Goal: Register for event/course

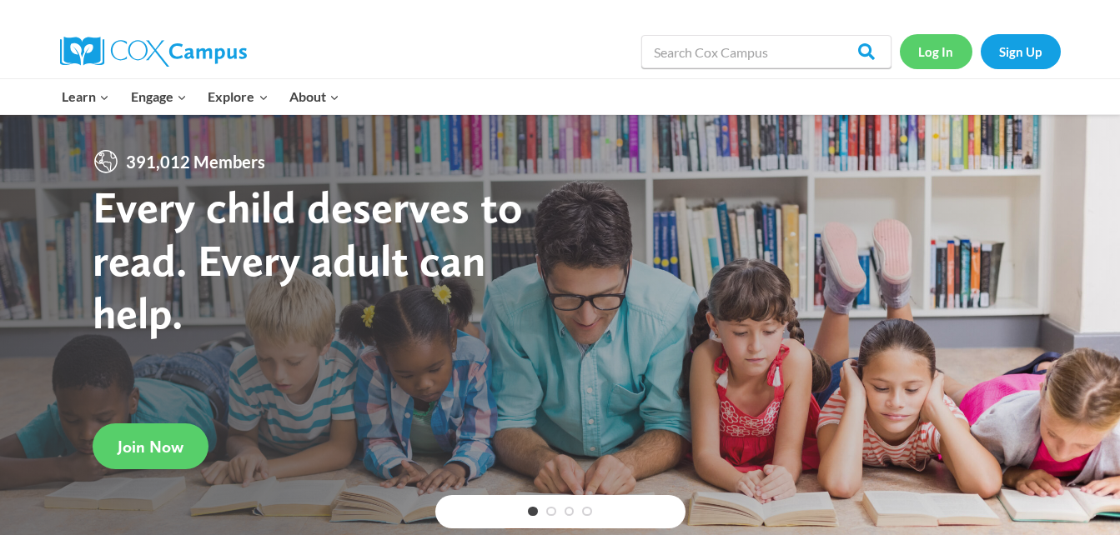
click at [940, 52] on link "Log In" at bounding box center [936, 51] width 73 height 34
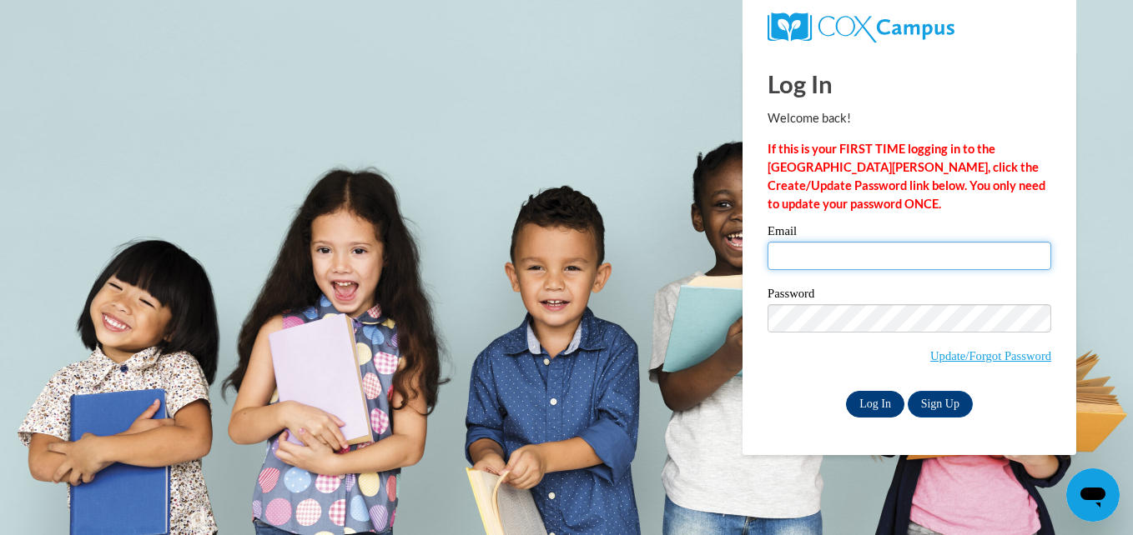
type input "srhodes@cdeducation.org"
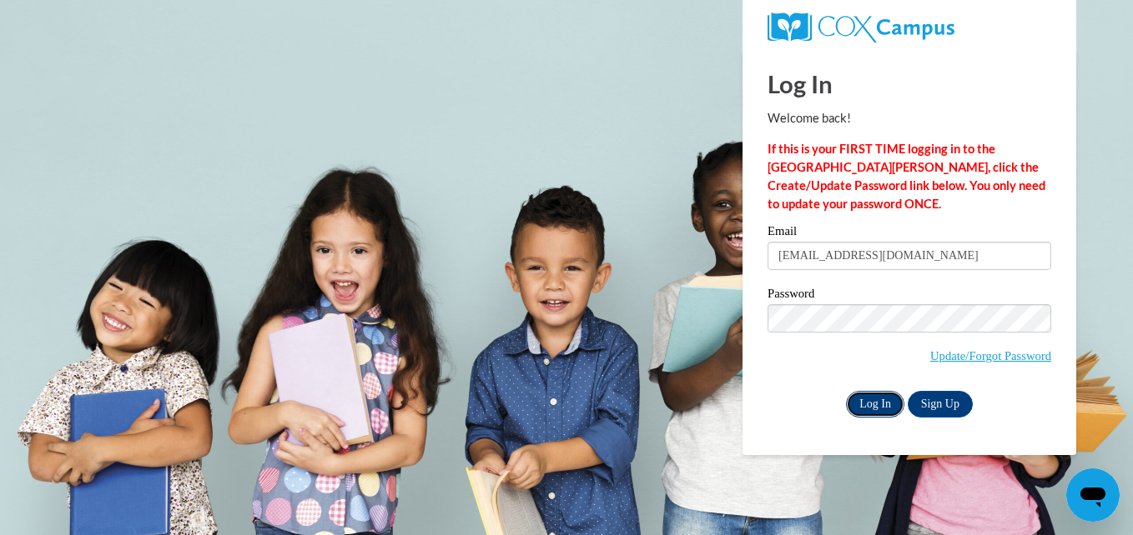
click at [883, 402] on input "Log In" at bounding box center [875, 404] width 58 height 27
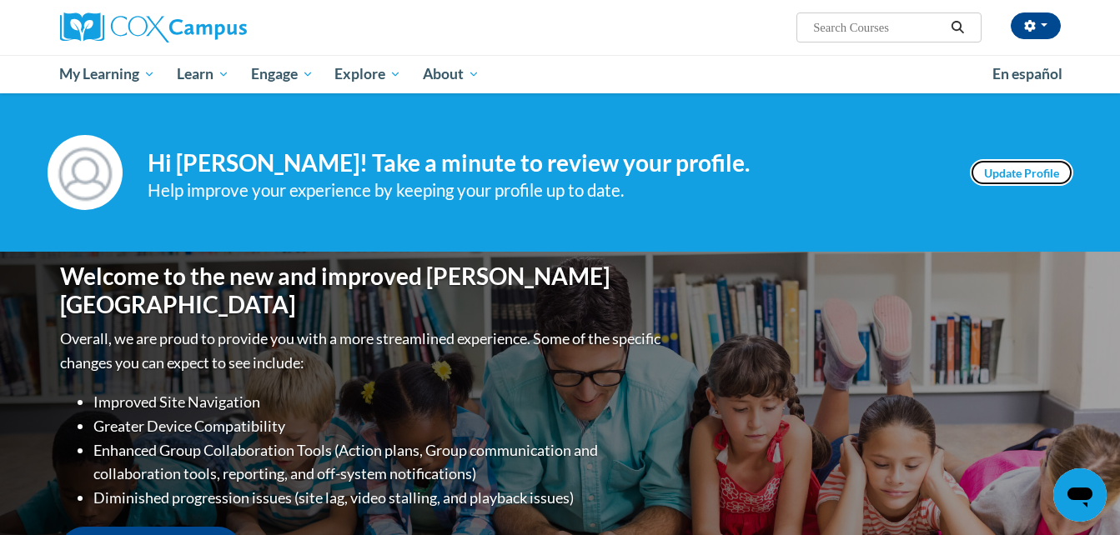
click at [1011, 168] on link "Update Profile" at bounding box center [1021, 172] width 103 height 27
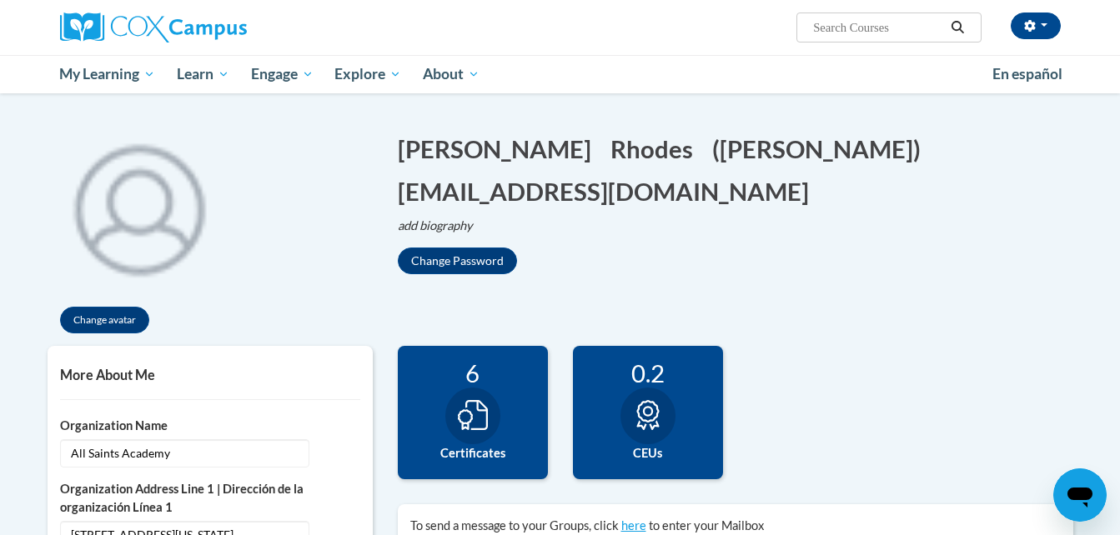
scroll to position [167, 0]
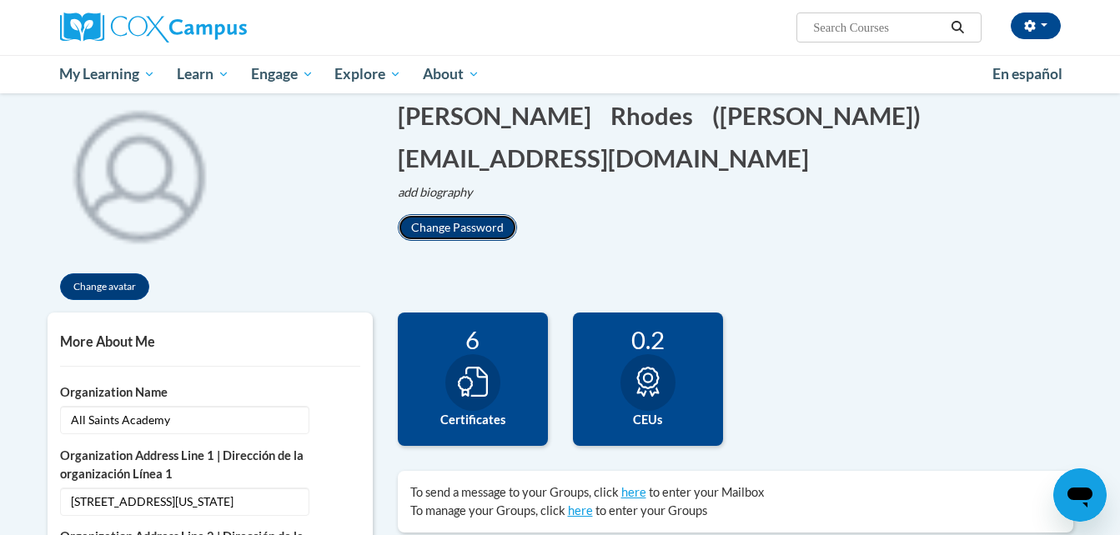
click at [454, 226] on button "Change Password" at bounding box center [457, 227] width 119 height 27
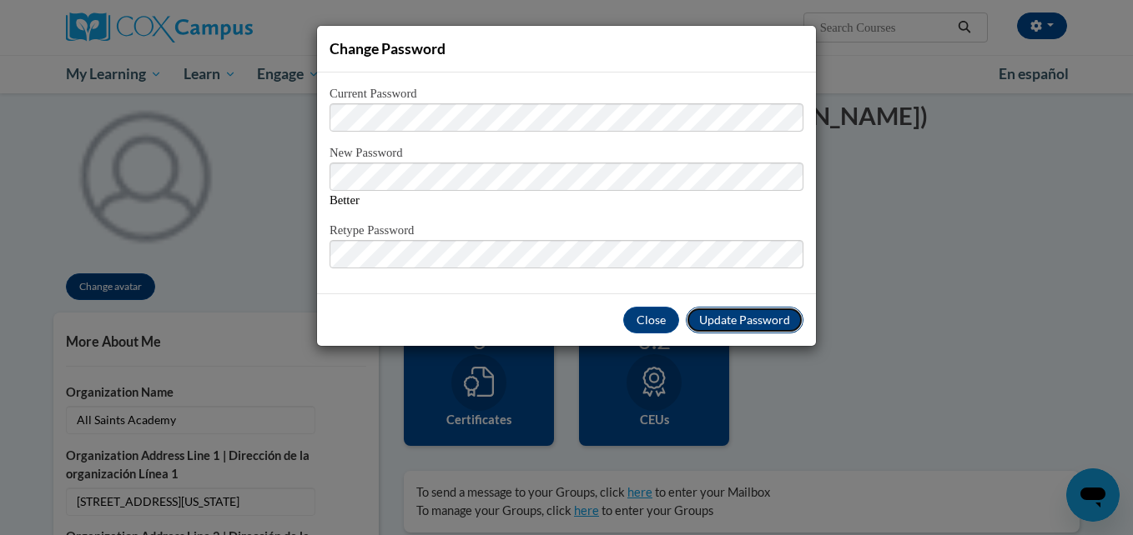
click at [720, 319] on span "Update Password" at bounding box center [744, 320] width 91 height 14
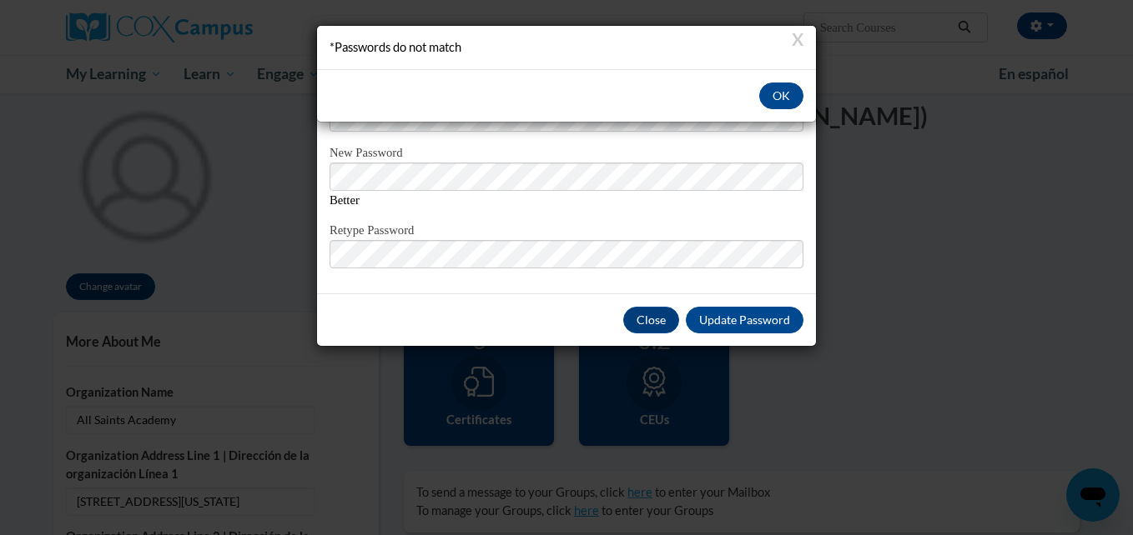
click at [544, 248] on div "X *Passwords do not match OK" at bounding box center [566, 267] width 1133 height 535
click at [780, 96] on button "OK" at bounding box center [781, 96] width 44 height 27
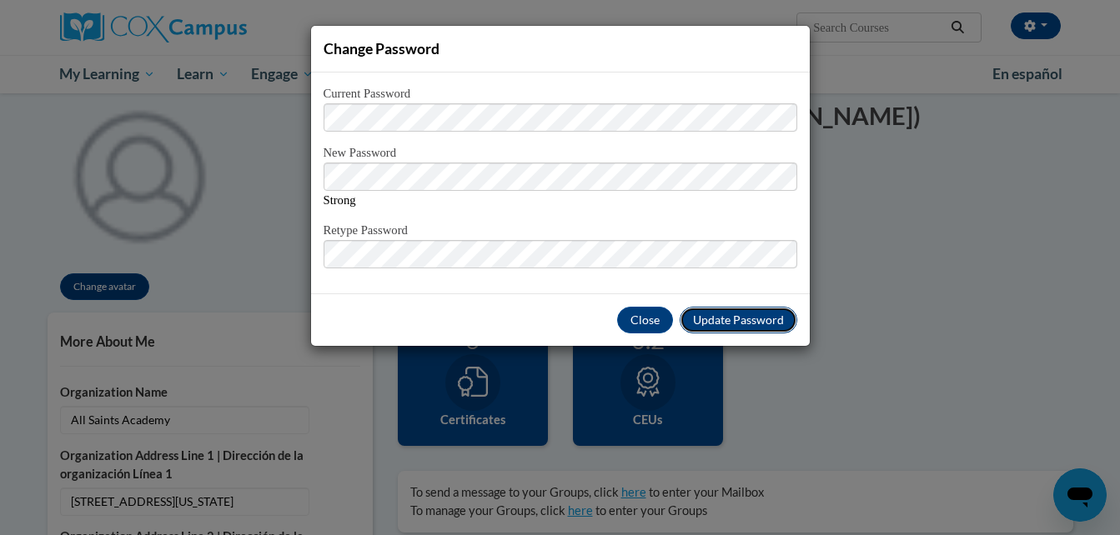
click at [706, 319] on span "Update Password" at bounding box center [738, 320] width 91 height 14
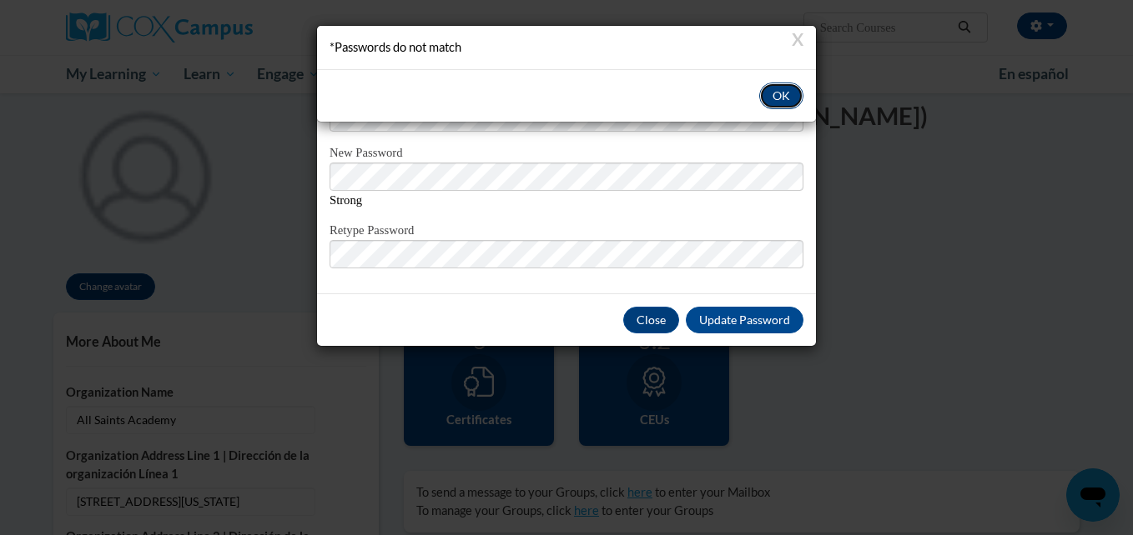
click at [783, 95] on button "OK" at bounding box center [781, 96] width 44 height 27
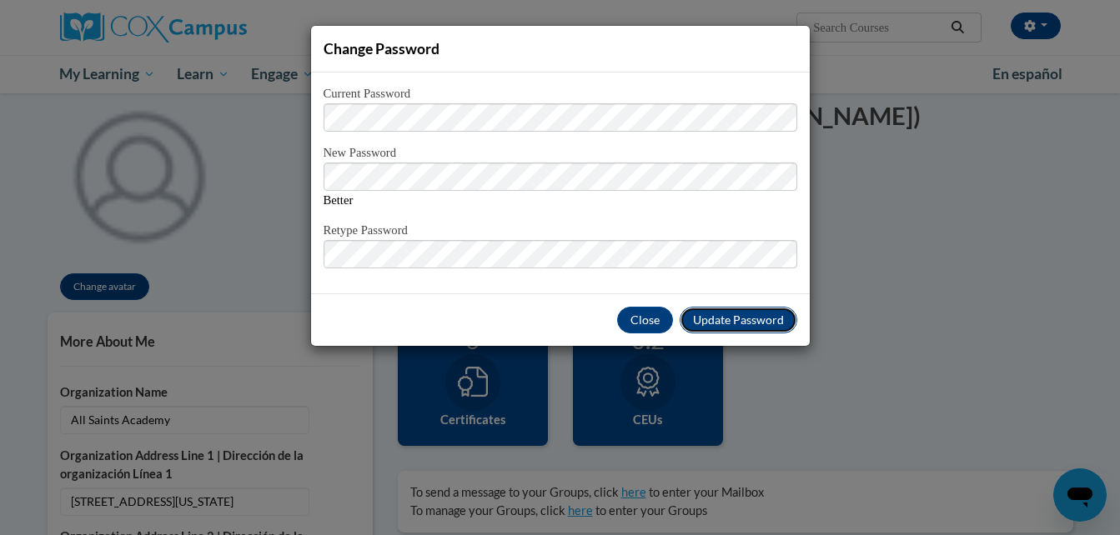
click at [736, 323] on span "Update Password" at bounding box center [738, 320] width 91 height 14
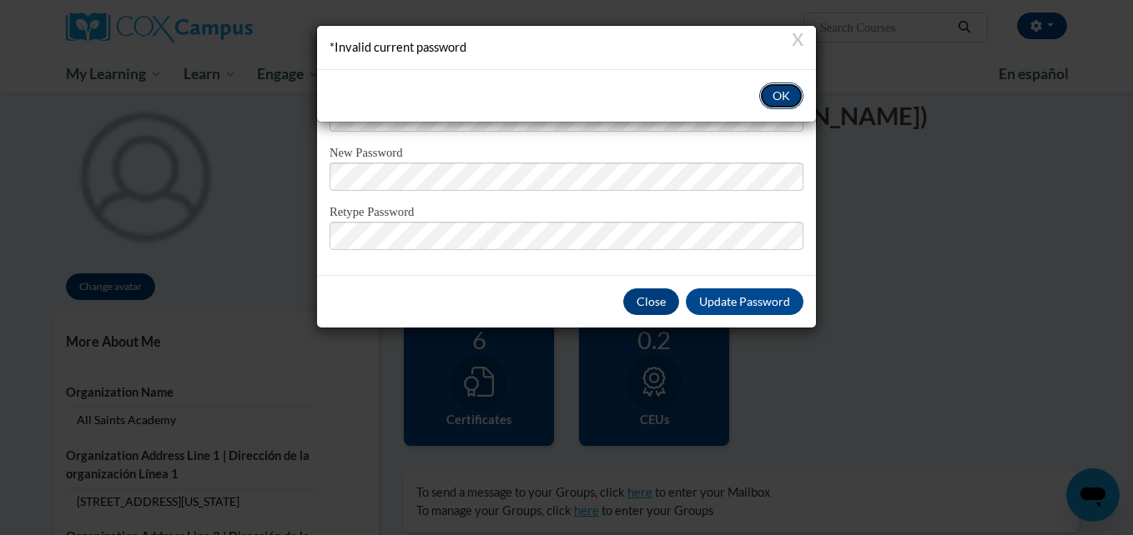
click at [784, 98] on button "OK" at bounding box center [781, 96] width 44 height 27
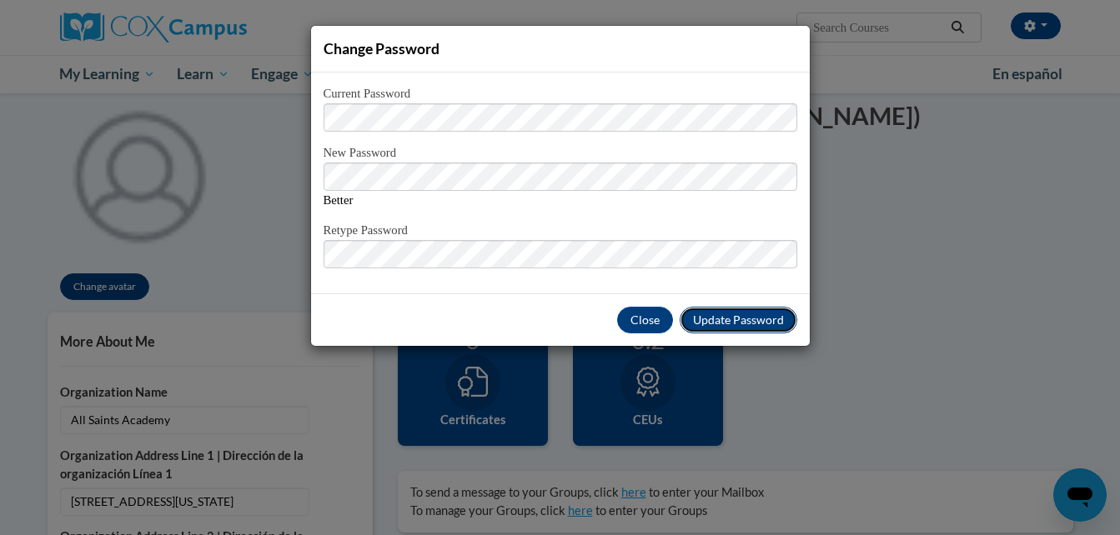
click at [720, 317] on span "Update Password" at bounding box center [738, 320] width 91 height 14
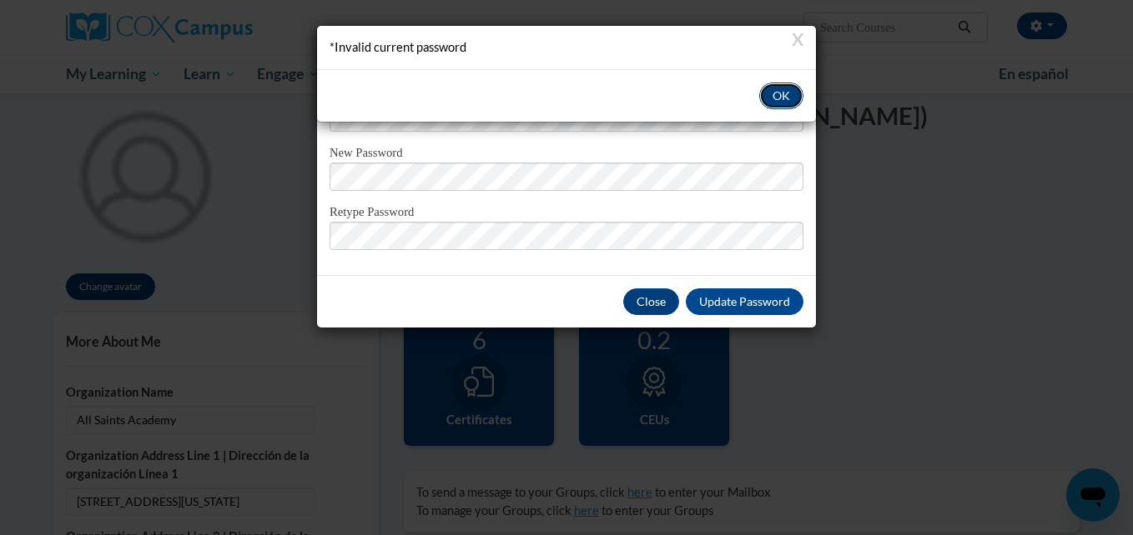
click at [780, 102] on button "OK" at bounding box center [781, 96] width 44 height 27
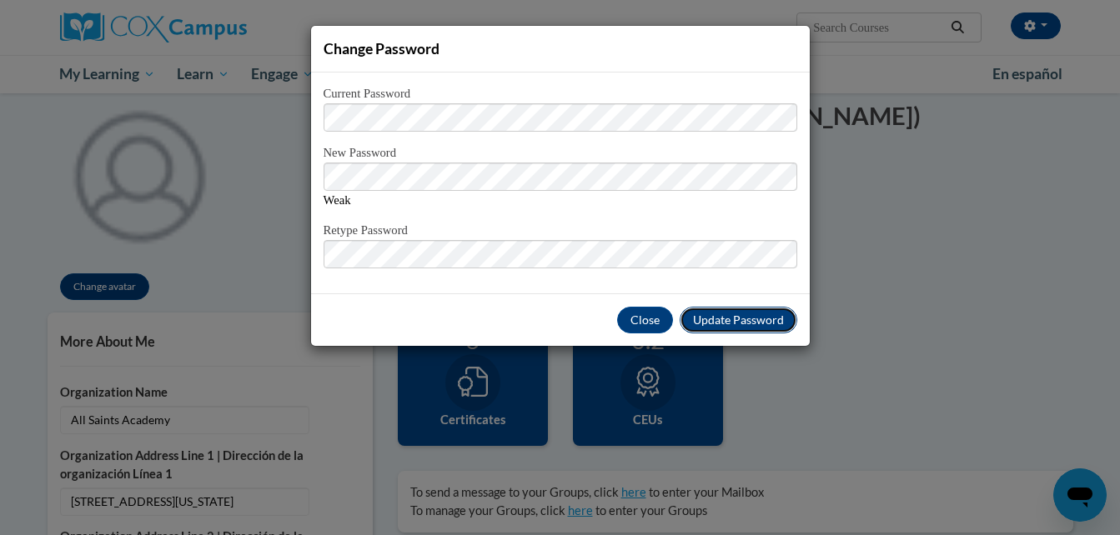
click at [732, 314] on span "Update Password" at bounding box center [738, 320] width 91 height 14
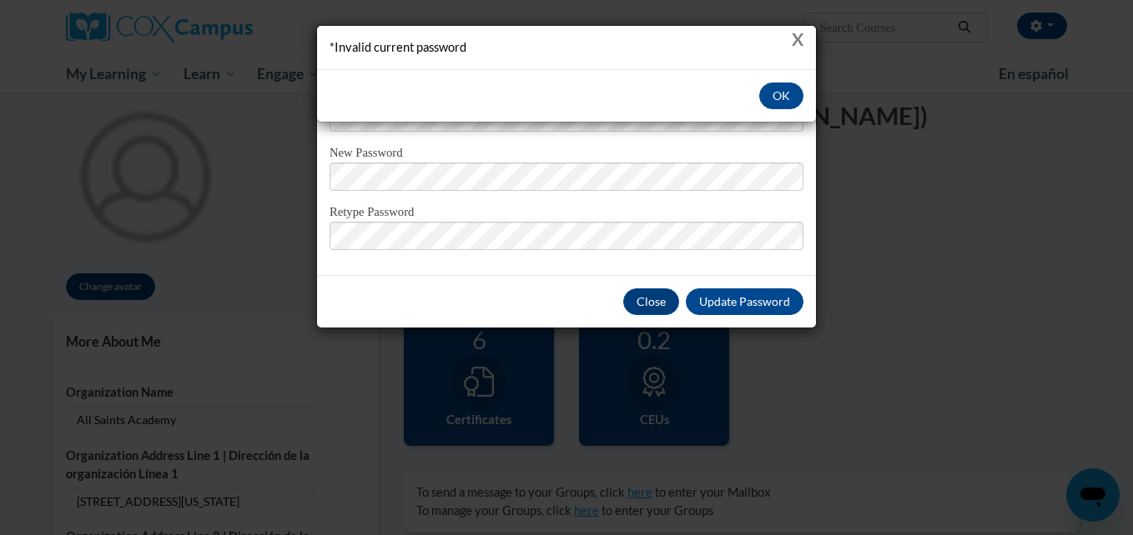
click at [802, 35] on button "X" at bounding box center [798, 39] width 12 height 18
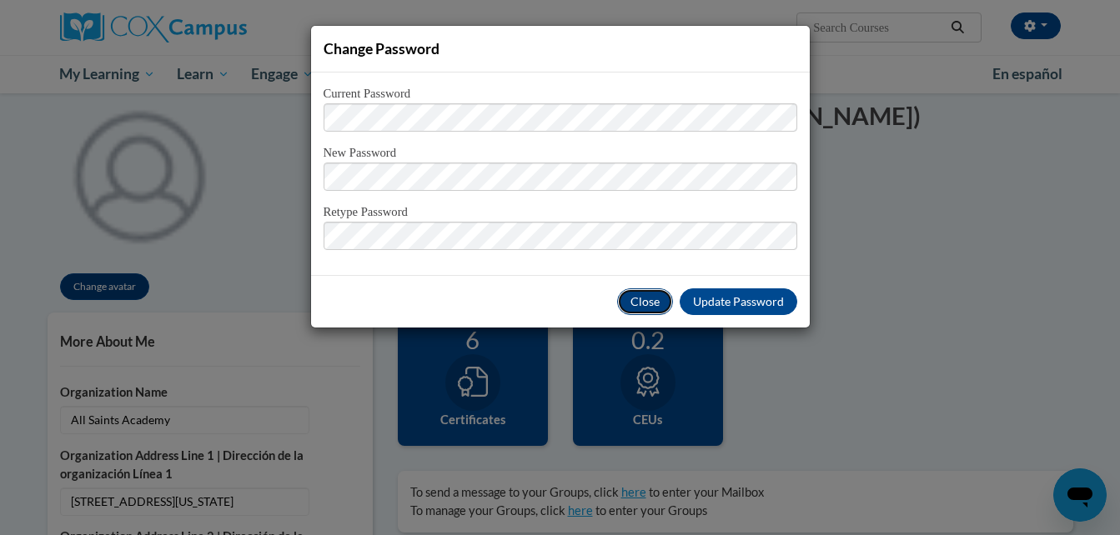
click at [648, 305] on button "Close" at bounding box center [645, 302] width 56 height 27
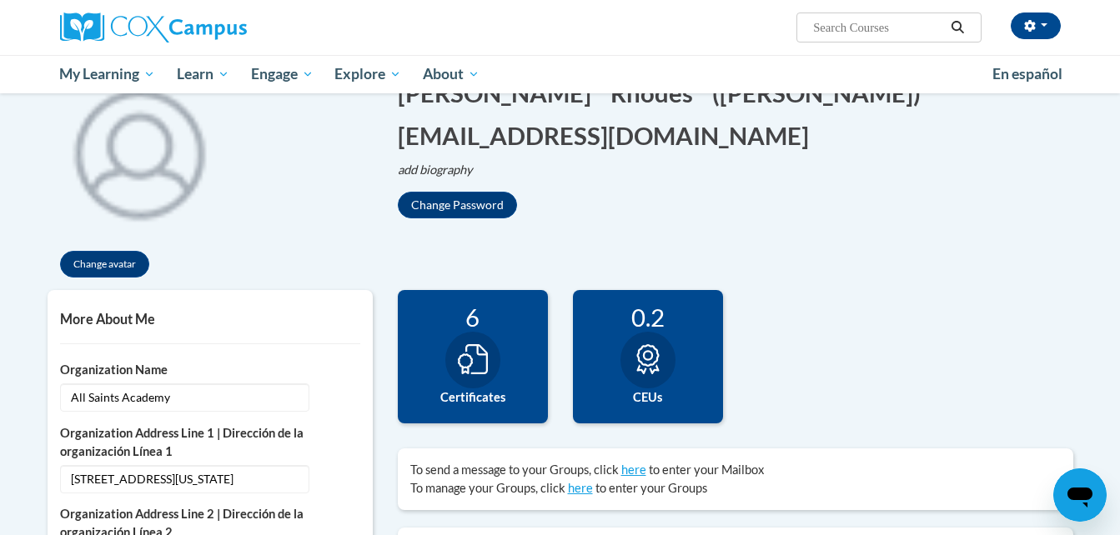
scroll to position [156, 0]
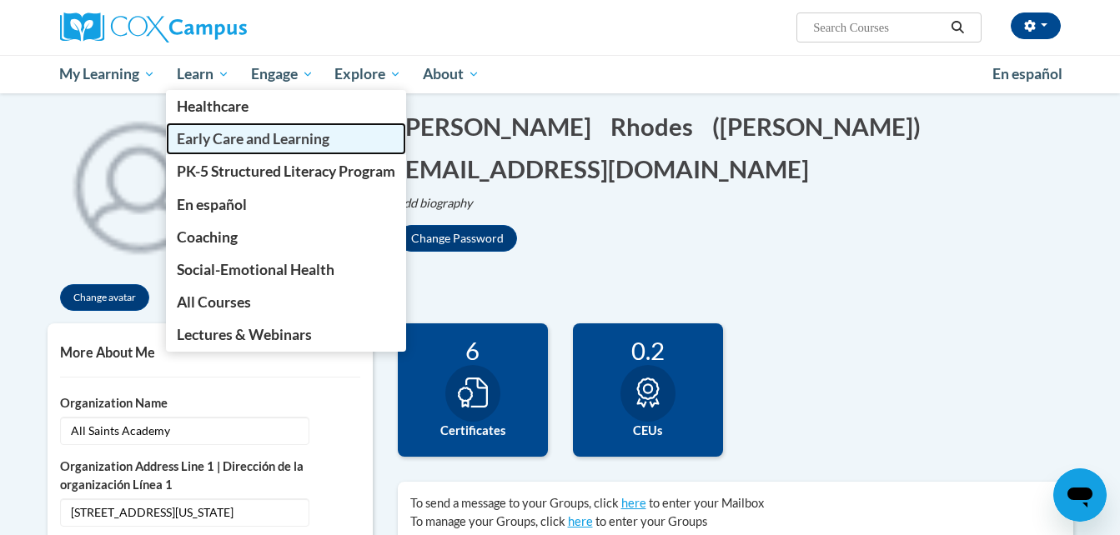
click at [219, 141] on span "Early Care and Learning" at bounding box center [253, 139] width 153 height 18
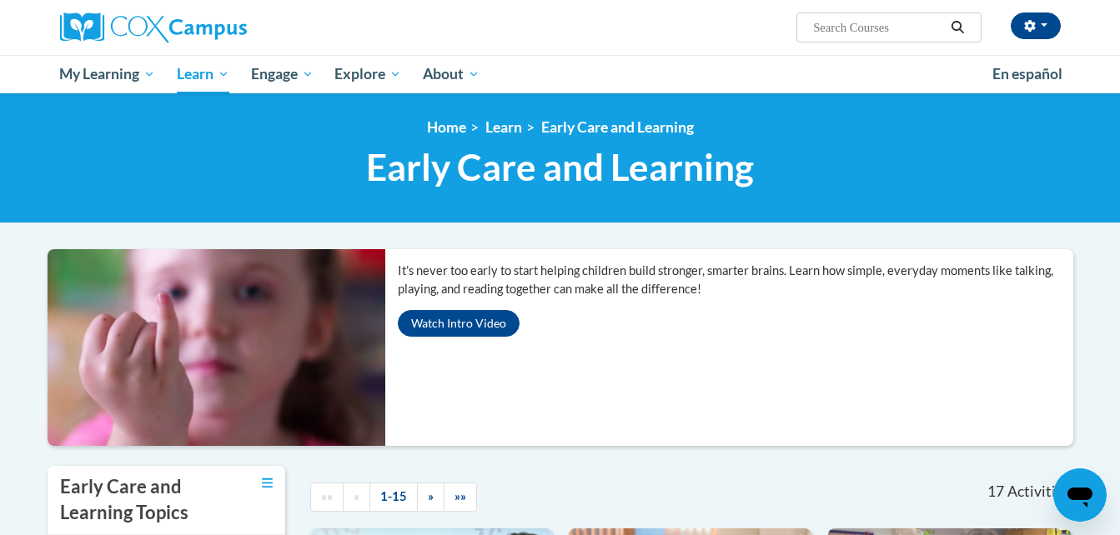
drag, startPoint x: 0, startPoint y: 0, endPoint x: 319, endPoint y: 10, distance: 318.8
click at [219, 139] on div "<en>Home</en><fr>Accueil</fr><de>Zuhause</de><it>Casa</it><es>Casa</es><pt>Casa…" at bounding box center [560, 157] width 1051 height 79
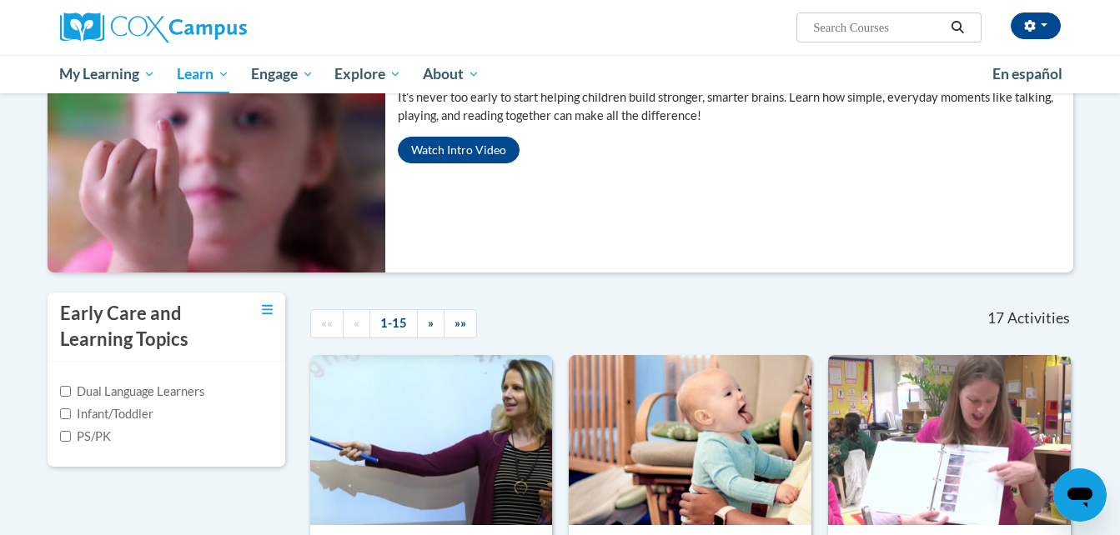
scroll to position [234, 0]
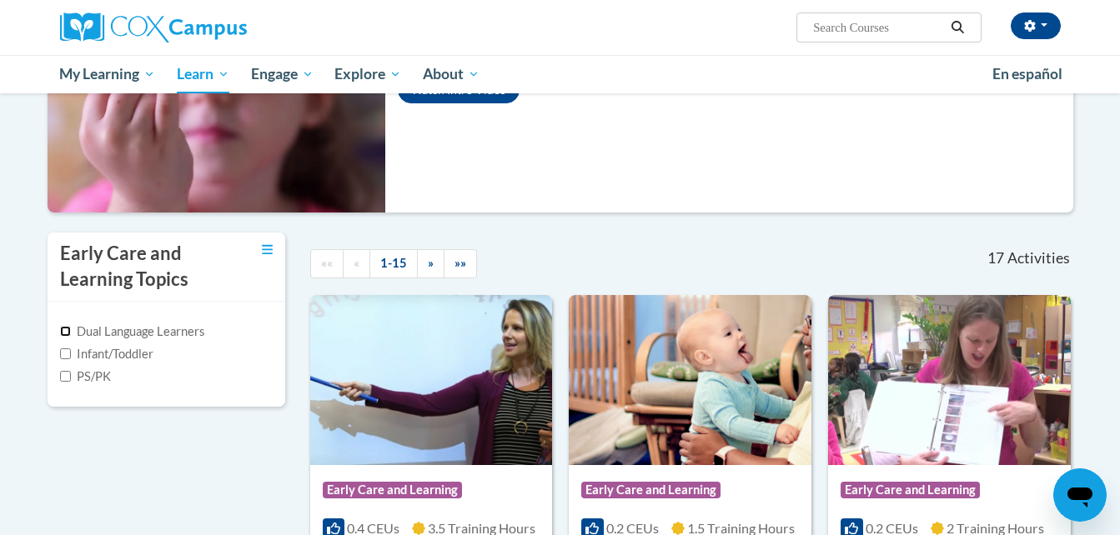
click at [65, 330] on input "Dual Language Learners" at bounding box center [65, 331] width 11 height 11
checkbox input "true"
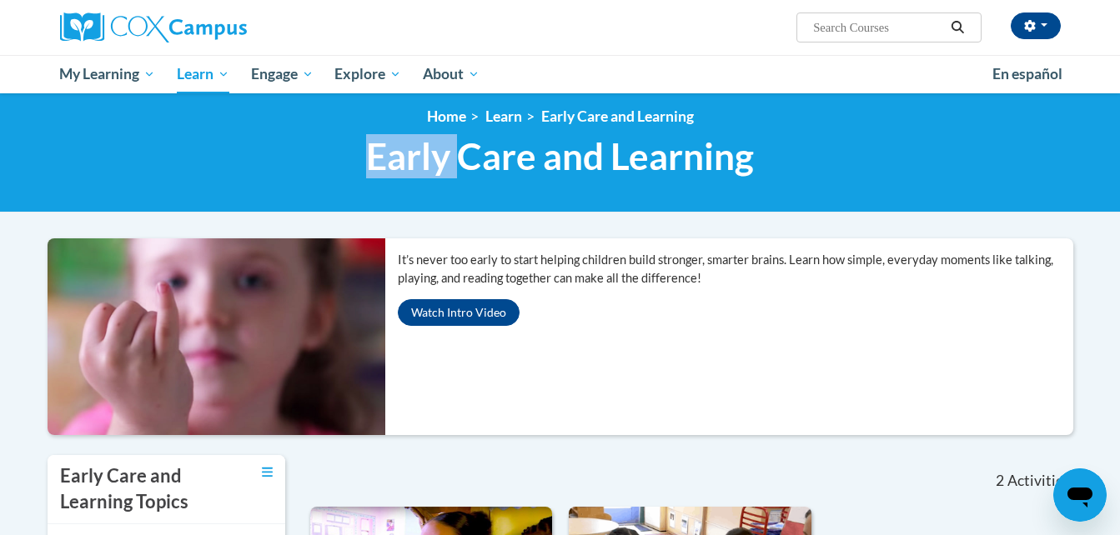
scroll to position [0, 0]
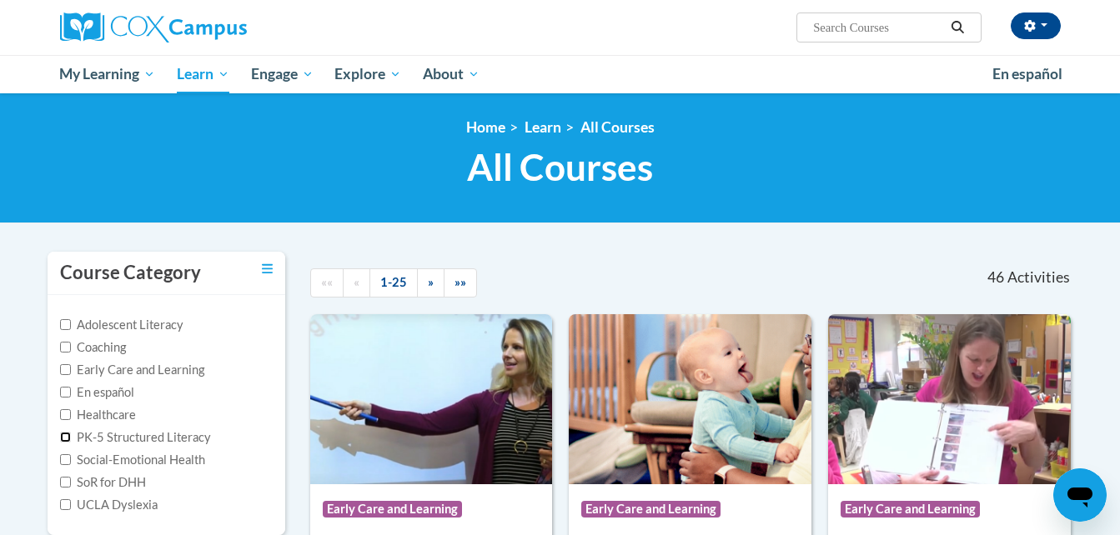
click at [63, 435] on input "PK-5 Structured Literacy" at bounding box center [65, 437] width 11 height 11
checkbox input "true"
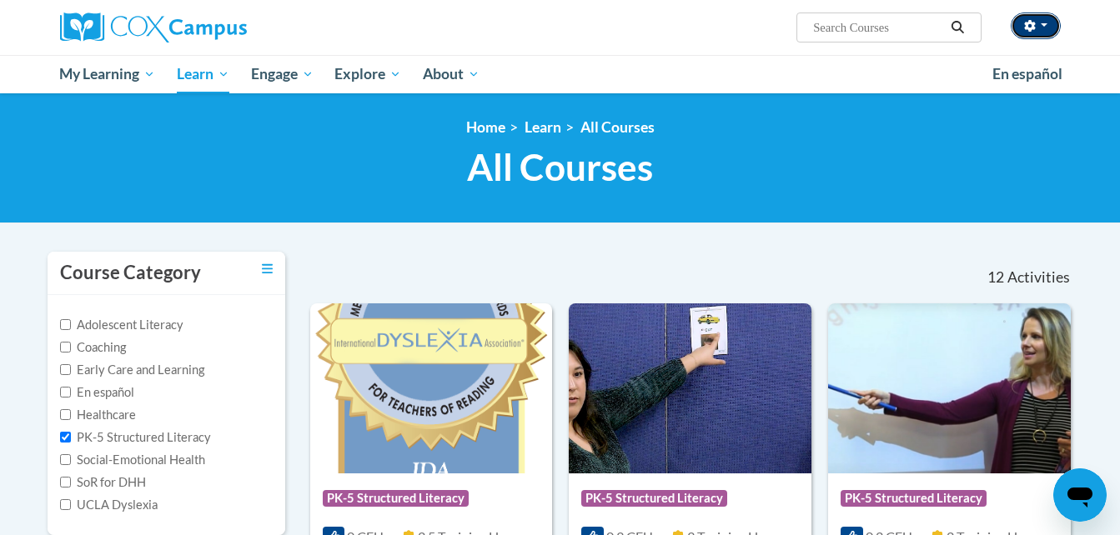
click at [1043, 23] on span "button" at bounding box center [1044, 24] width 7 height 3
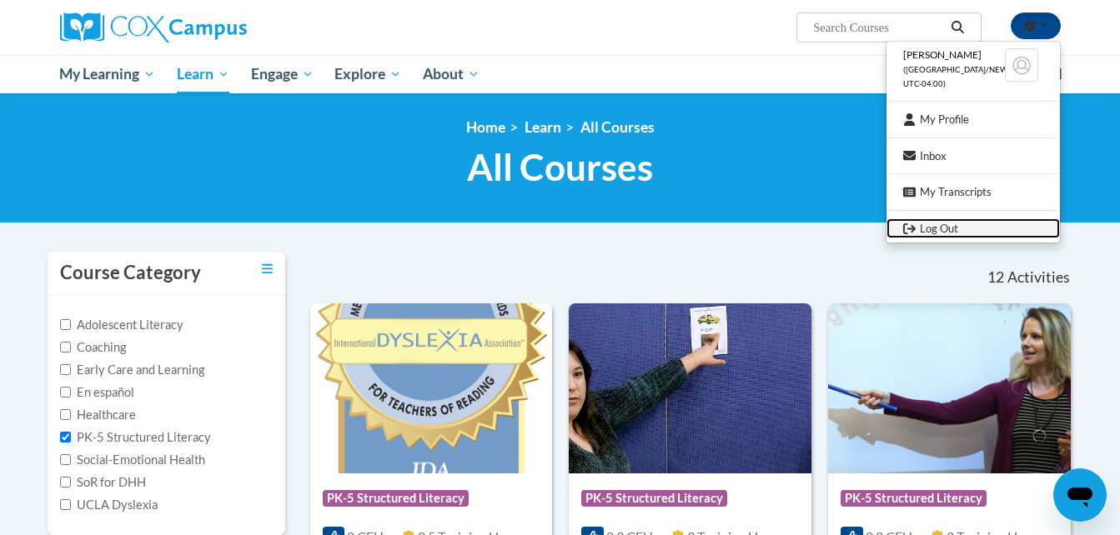
click at [942, 224] on link "Log Out" at bounding box center [973, 229] width 173 height 21
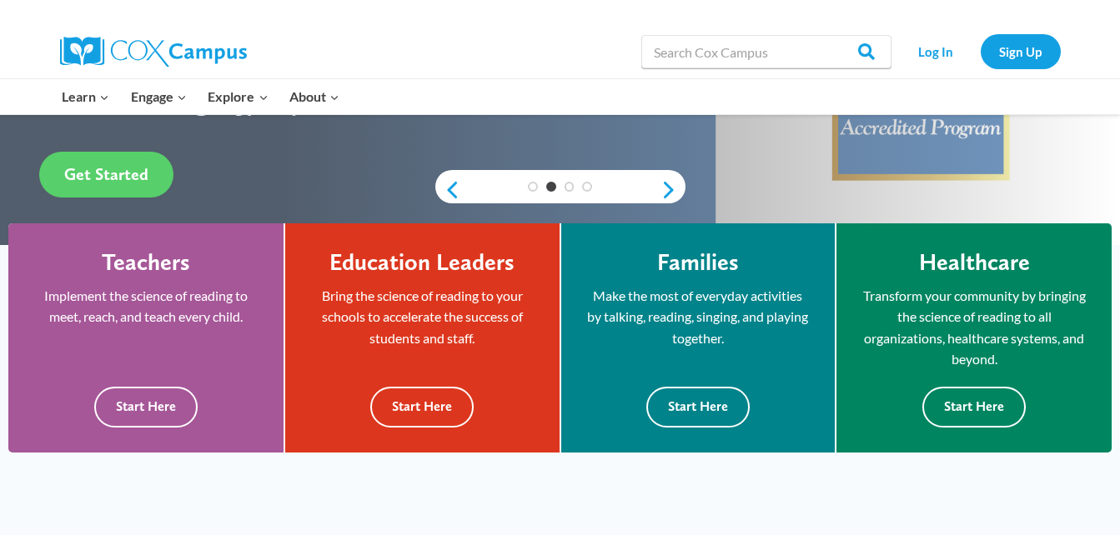
scroll to position [379, 0]
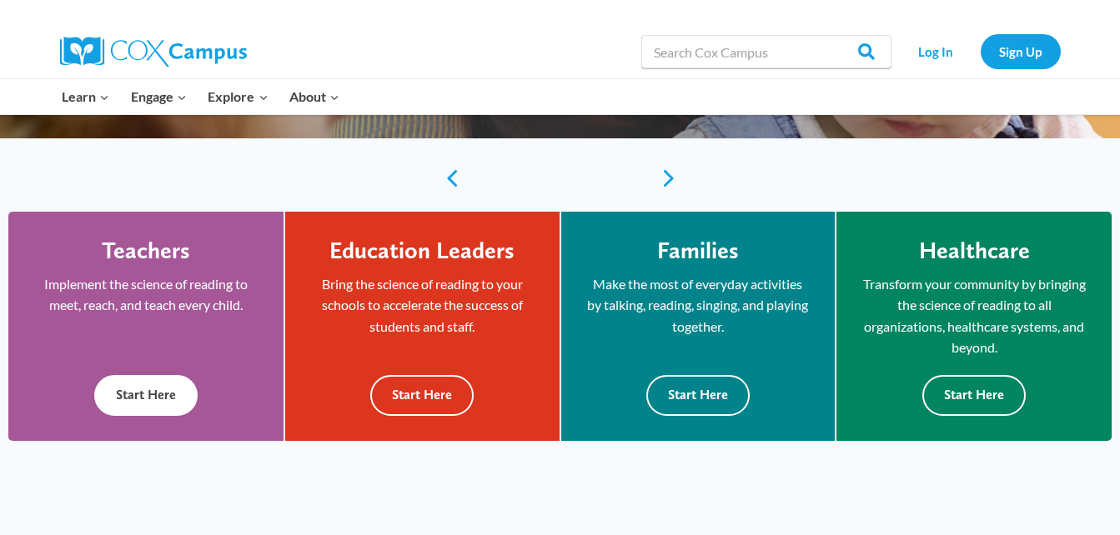
click at [136, 383] on button "Start Here" at bounding box center [145, 395] width 103 height 41
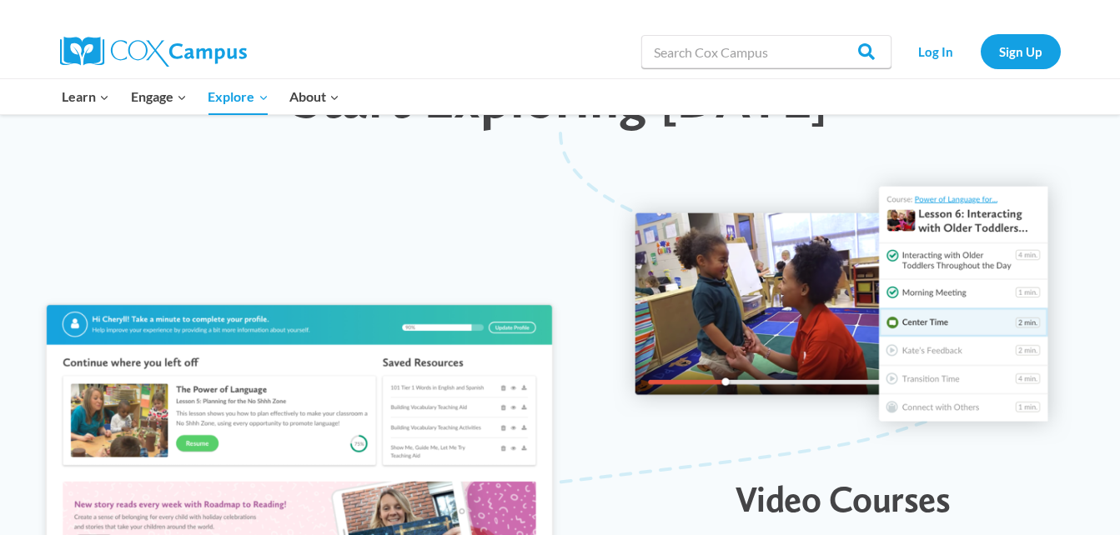
scroll to position [1712, 0]
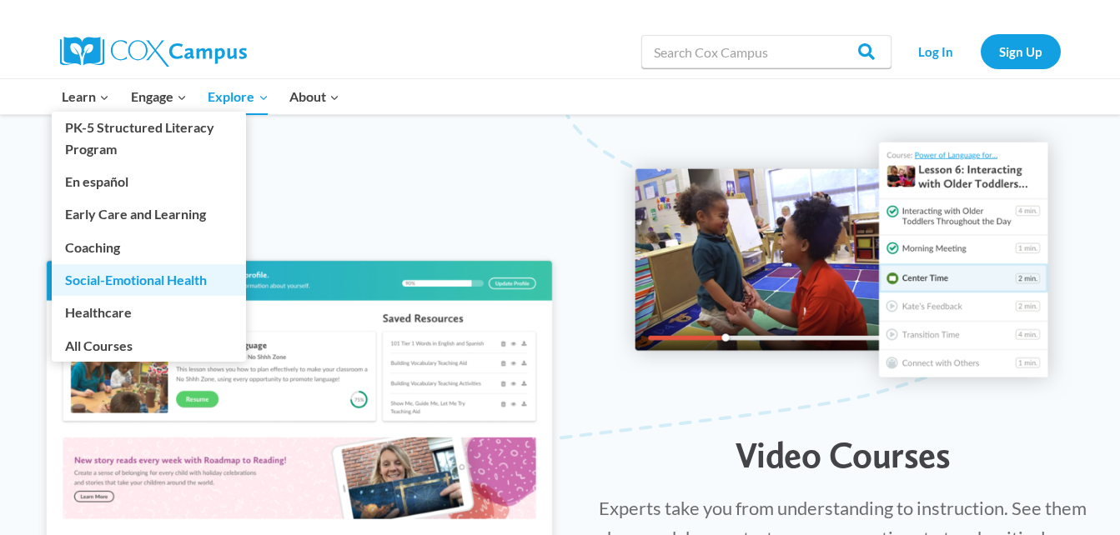
click at [124, 279] on link "Social-Emotional Health" at bounding box center [149, 280] width 194 height 32
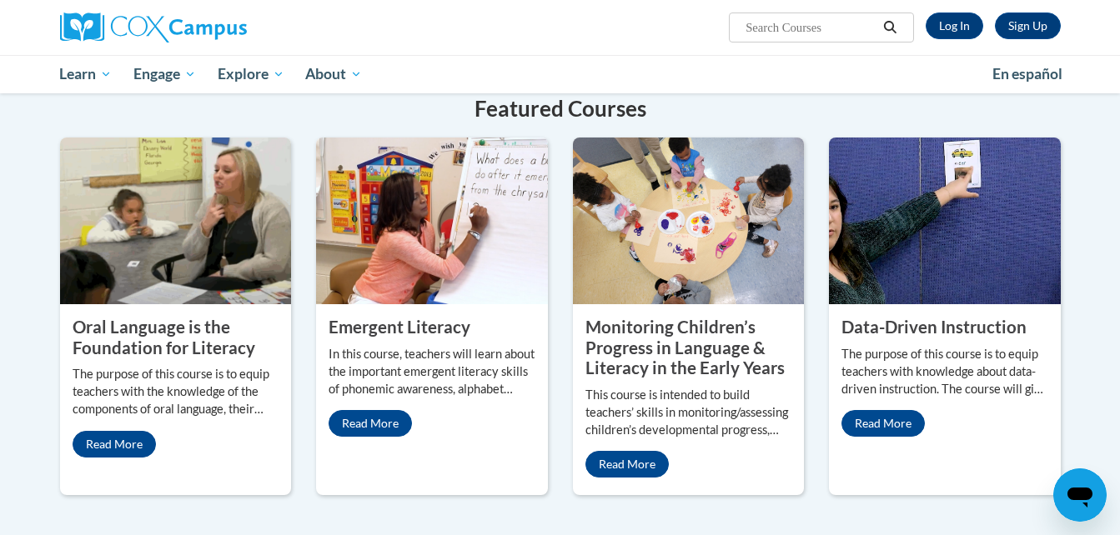
scroll to position [612, 0]
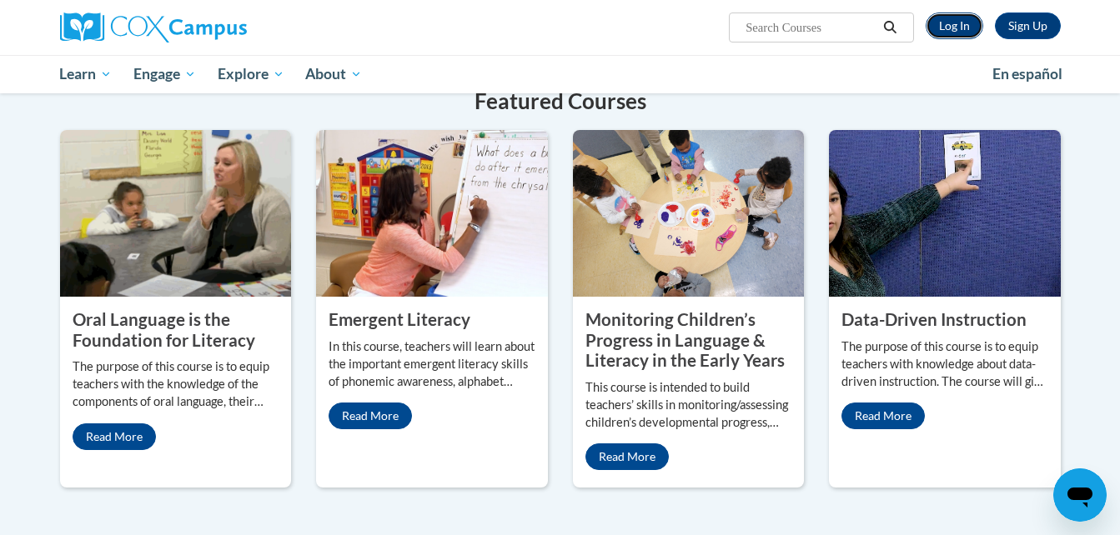
click at [950, 23] on link "Log In" at bounding box center [955, 26] width 58 height 27
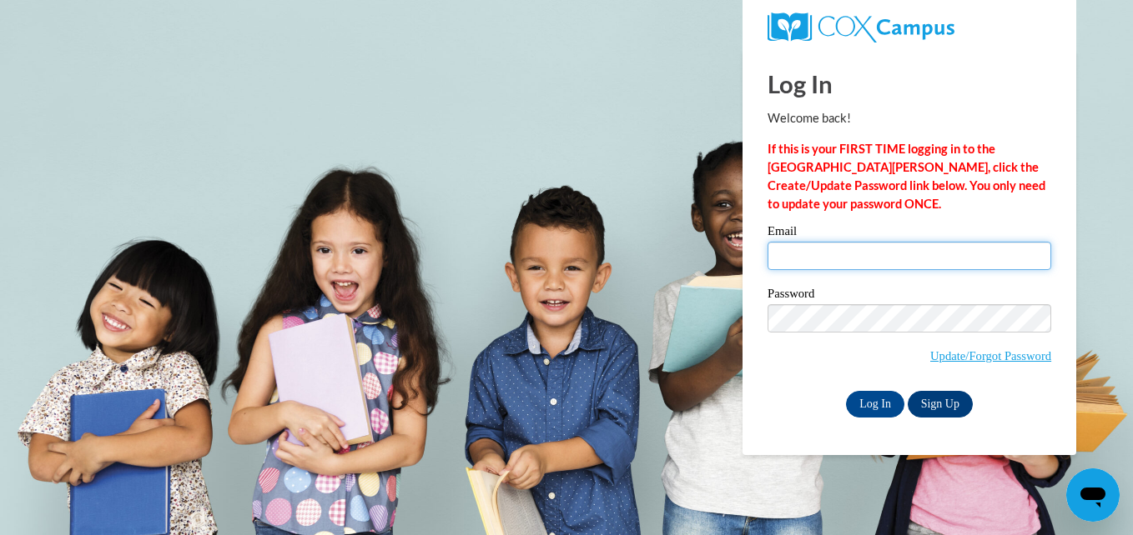
type input "srhodes@cdeducation.org"
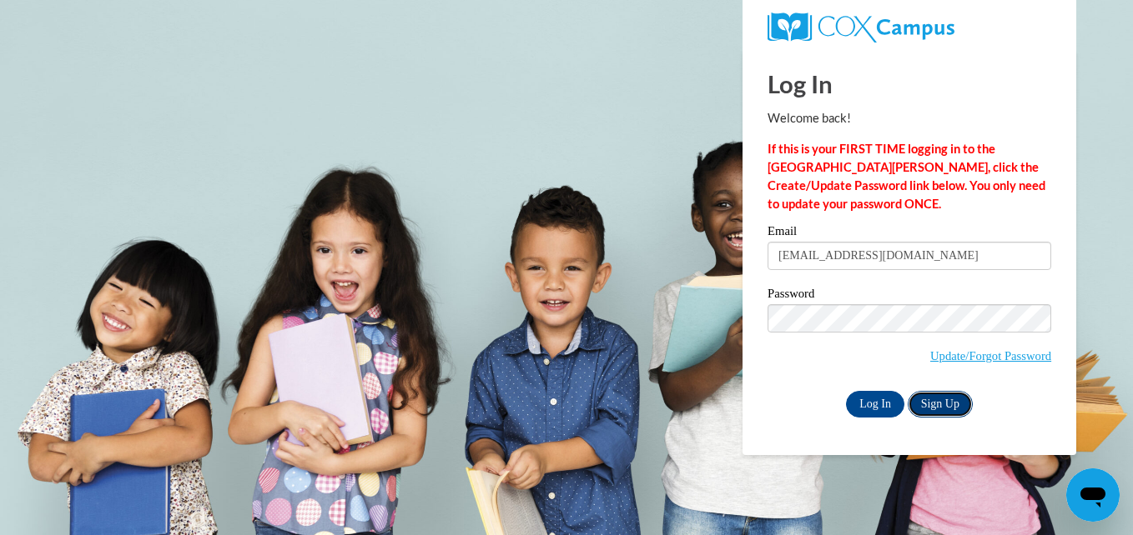
click at [947, 400] on link "Sign Up" at bounding box center [939, 404] width 65 height 27
click at [814, 376] on div "Password Update/Forgot Password" at bounding box center [909, 337] width 284 height 98
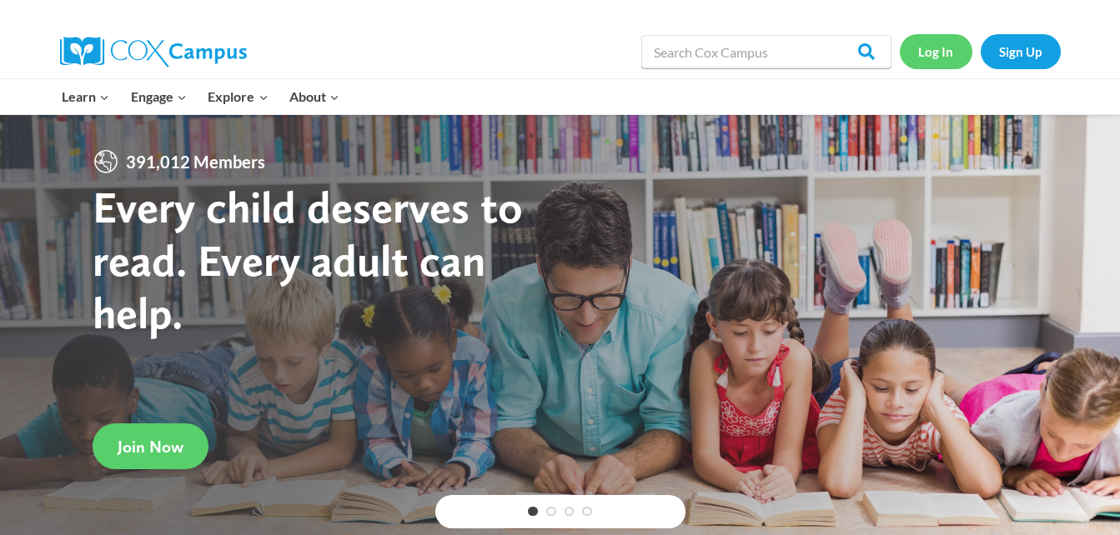
click at [939, 53] on link "Log In" at bounding box center [936, 51] width 73 height 34
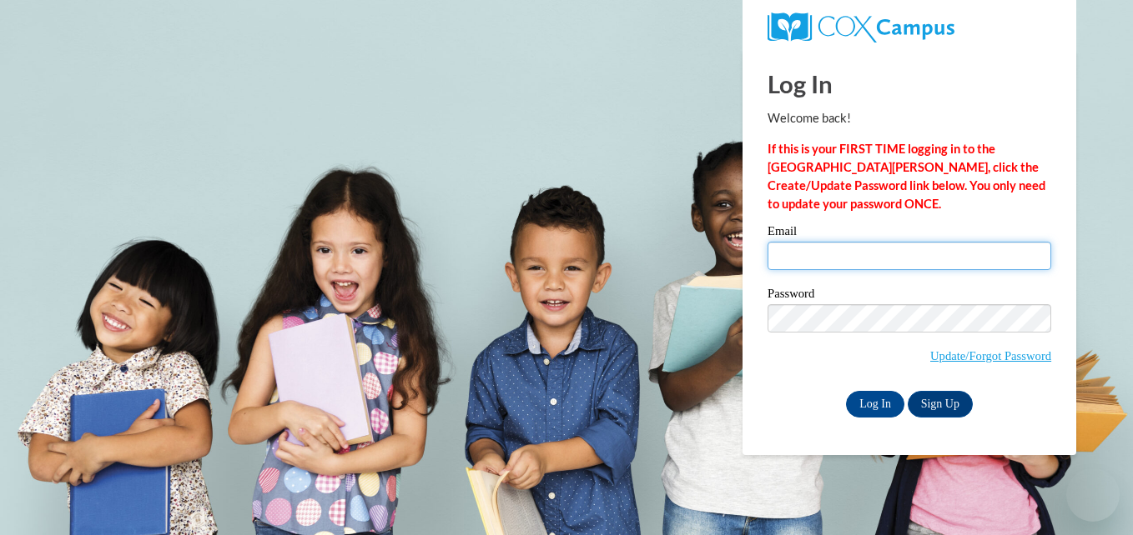
type input "[EMAIL_ADDRESS][DOMAIN_NAME]"
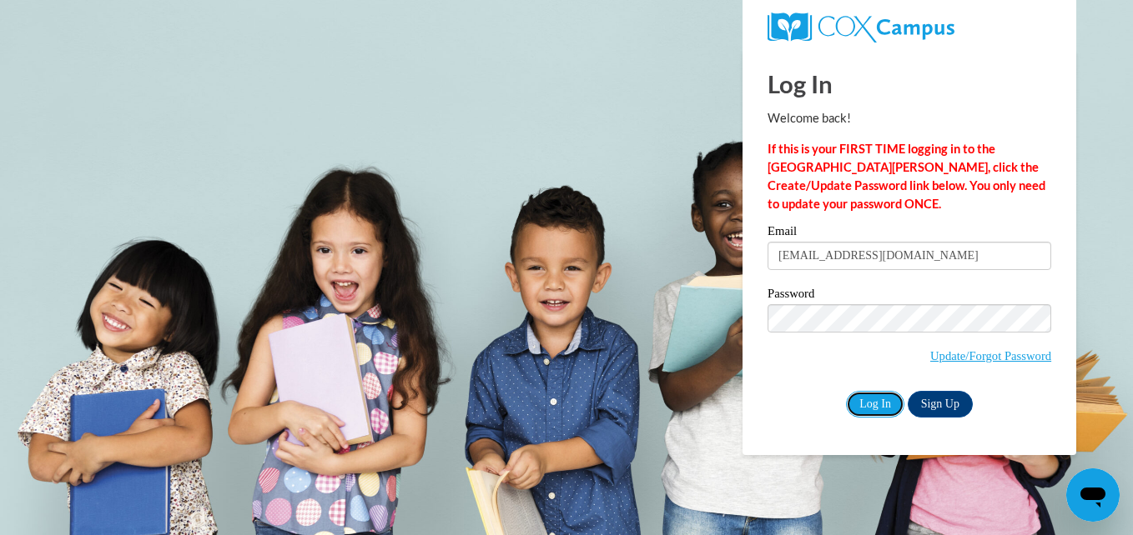
click at [872, 403] on input "Log In" at bounding box center [875, 404] width 58 height 27
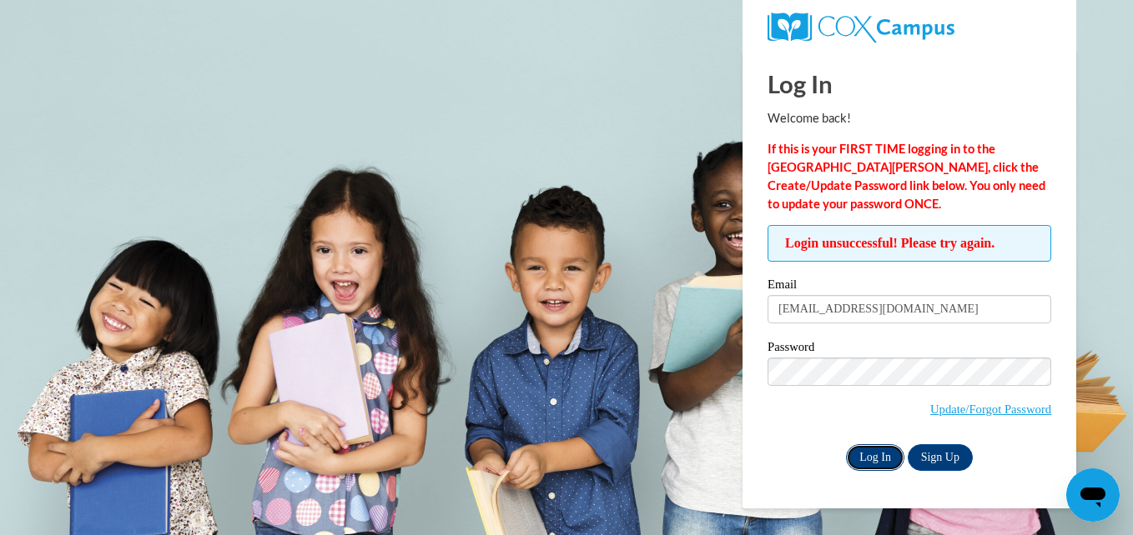
click at [875, 456] on input "Log In" at bounding box center [875, 458] width 58 height 27
click at [868, 453] on input "Log In" at bounding box center [875, 458] width 58 height 27
click at [943, 412] on link "Update/Forgot Password" at bounding box center [990, 409] width 121 height 13
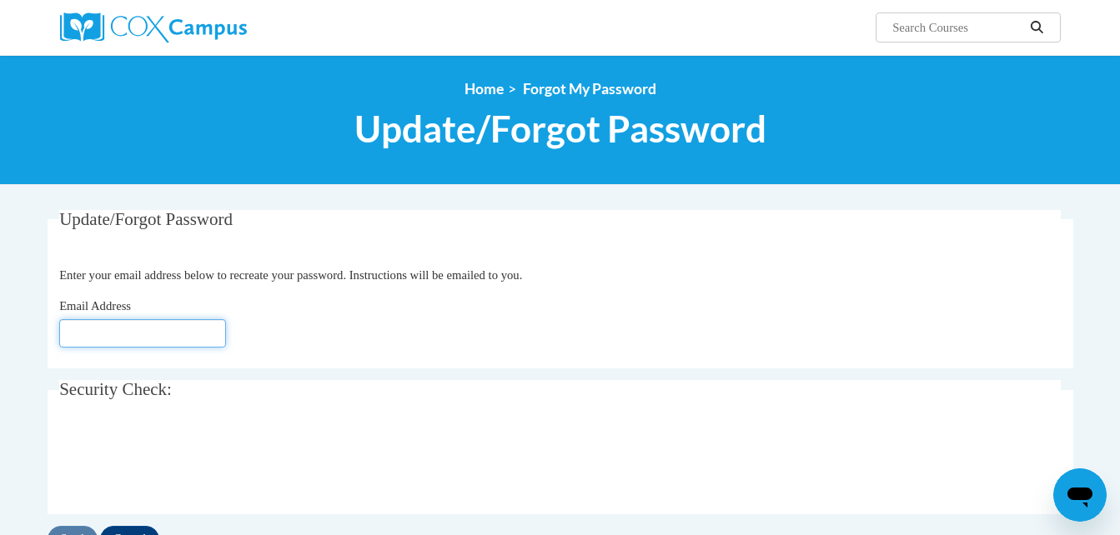
click at [120, 334] on input "Email Address" at bounding box center [142, 333] width 167 height 28
type input "[EMAIL_ADDRESS][DOMAIN_NAME]"
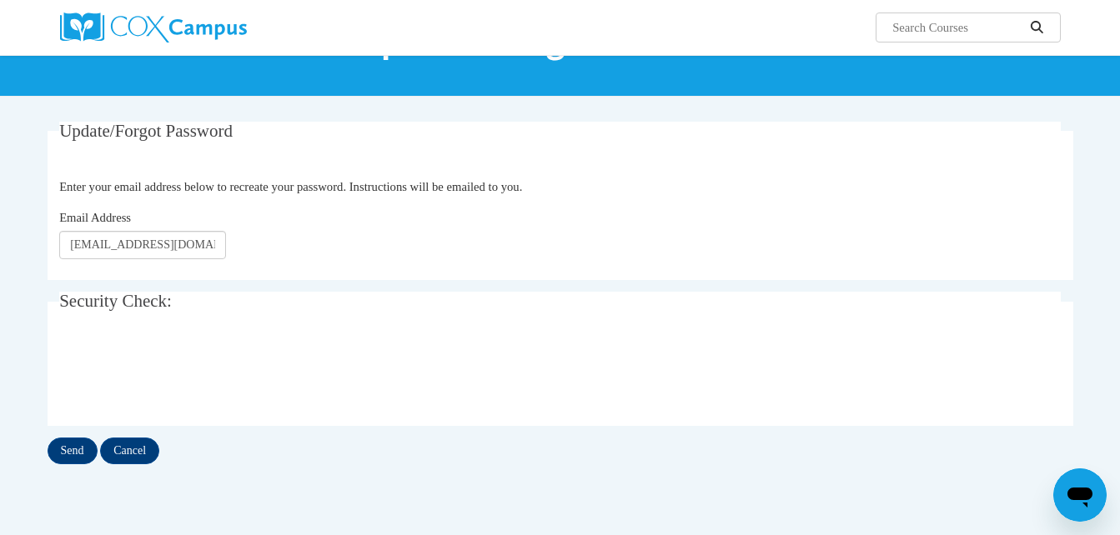
scroll to position [100, 0]
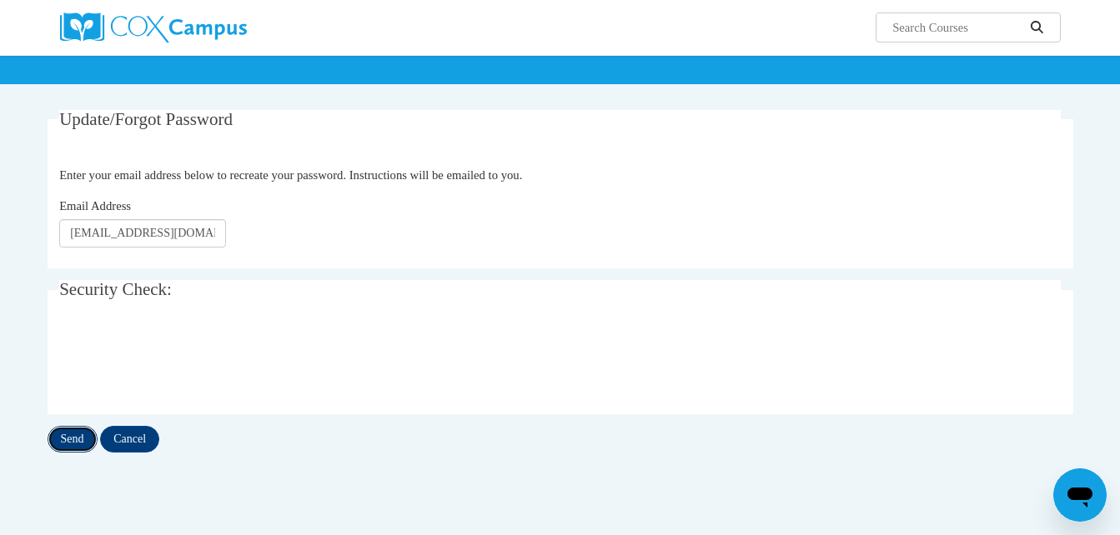
click at [70, 435] on input "Send" at bounding box center [73, 439] width 50 height 27
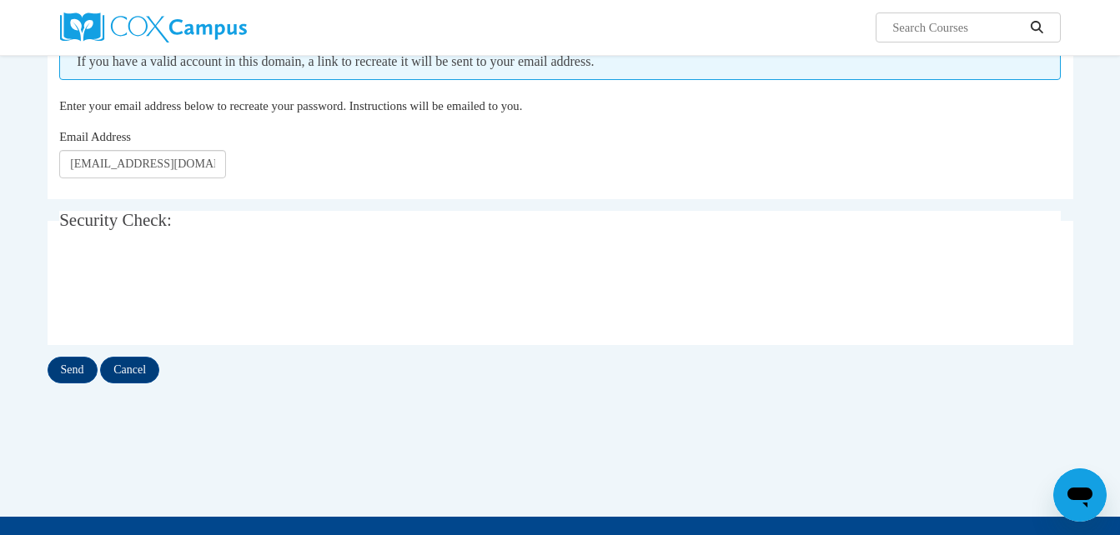
scroll to position [234, 0]
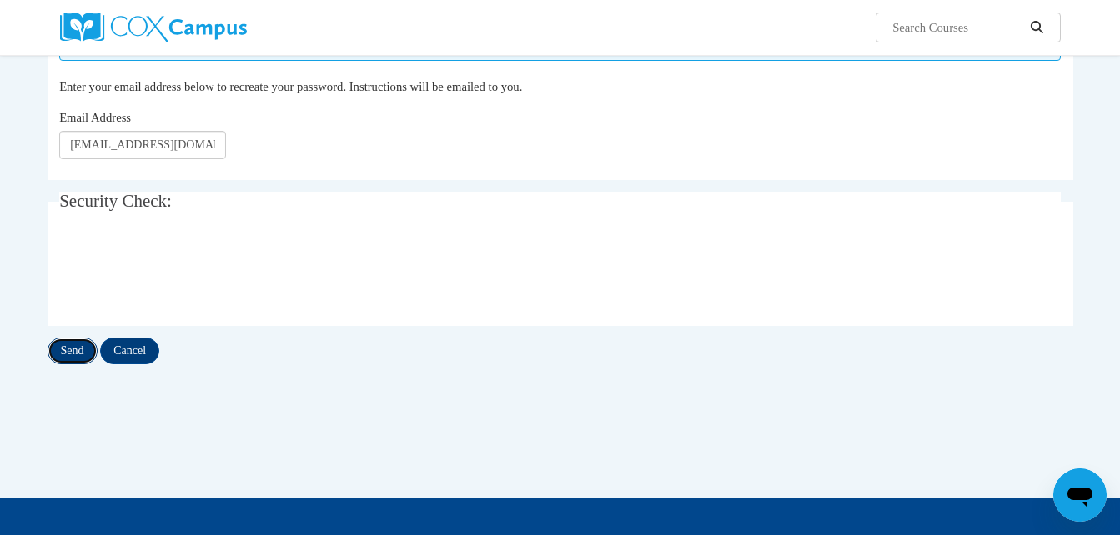
click at [66, 351] on input "Send" at bounding box center [73, 351] width 50 height 27
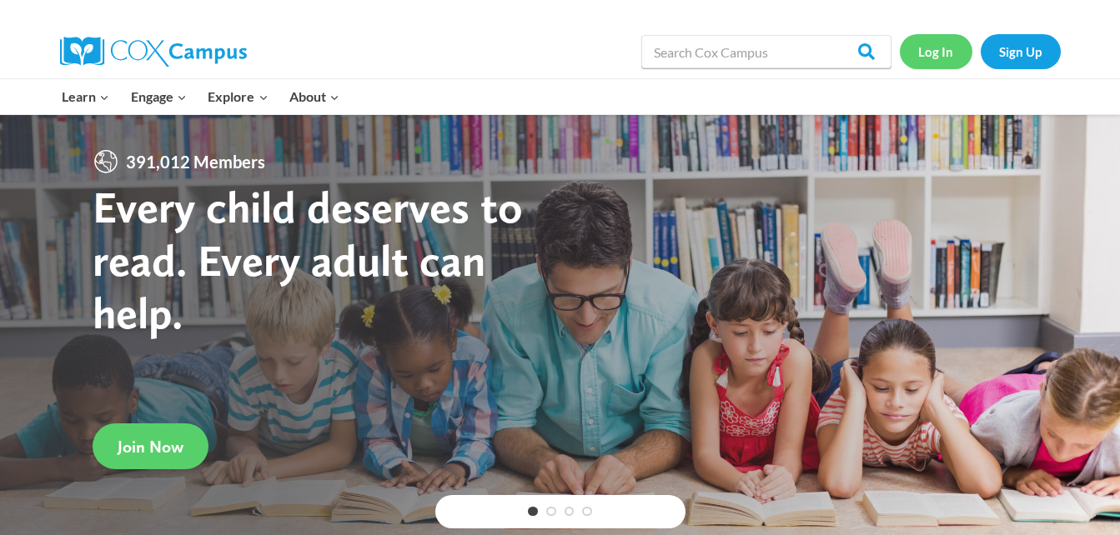
click at [931, 54] on link "Log In" at bounding box center [936, 51] width 73 height 34
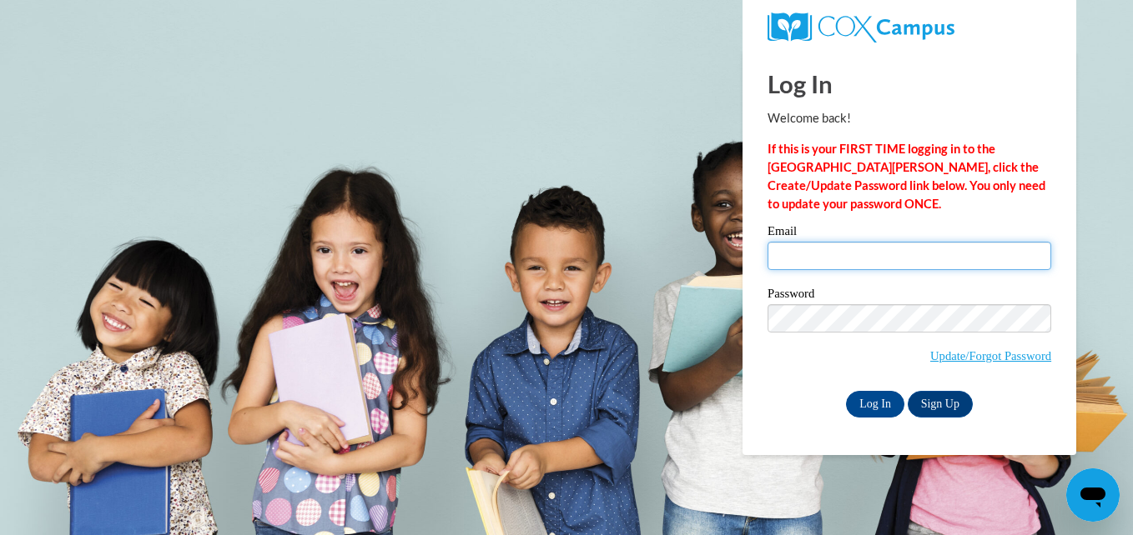
type input "[EMAIL_ADDRESS][DOMAIN_NAME]"
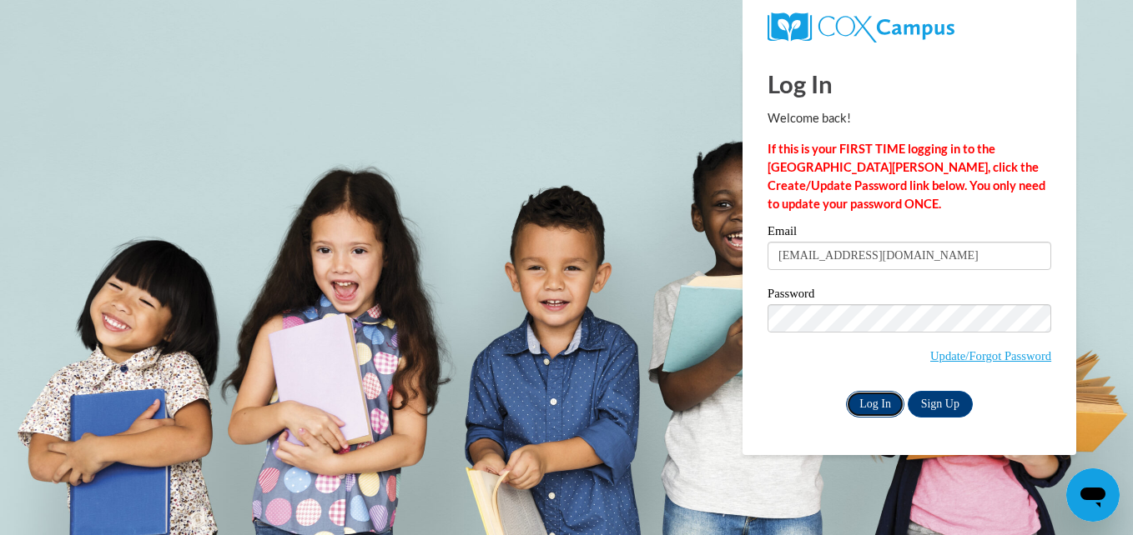
click at [873, 403] on input "Log In" at bounding box center [875, 404] width 58 height 27
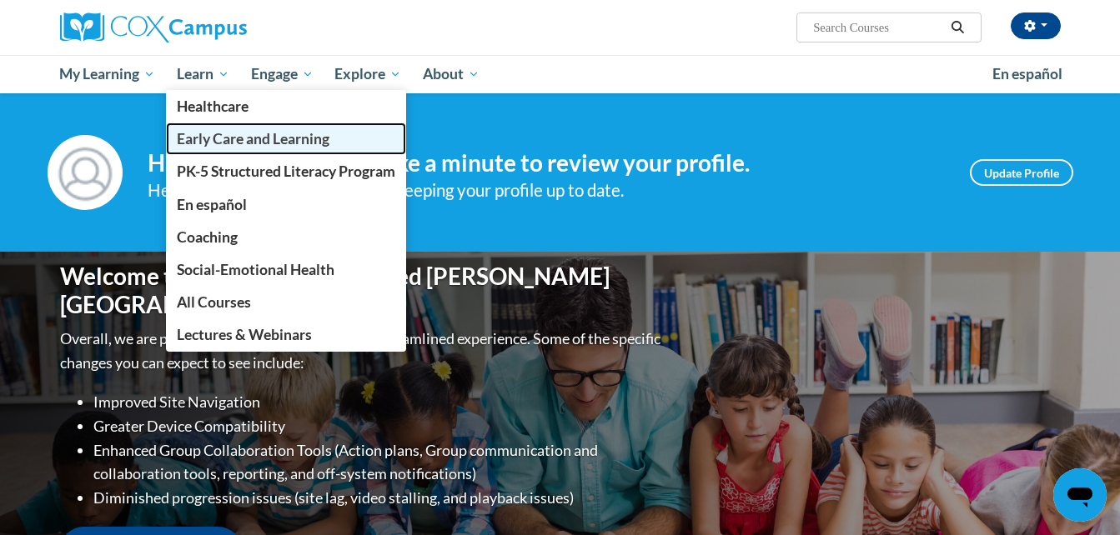
click at [218, 140] on span "Early Care and Learning" at bounding box center [253, 139] width 153 height 18
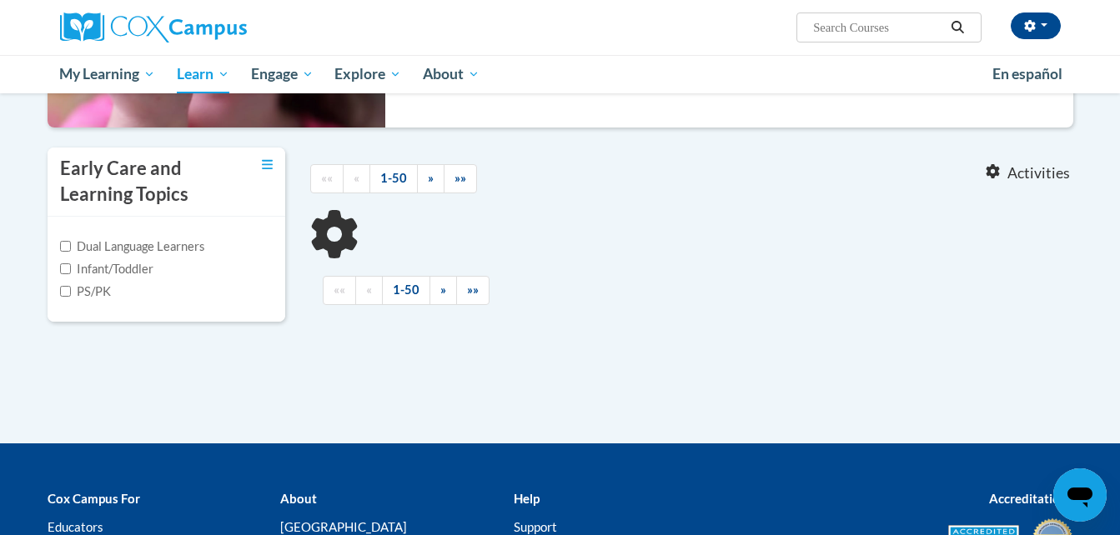
scroll to position [334, 0]
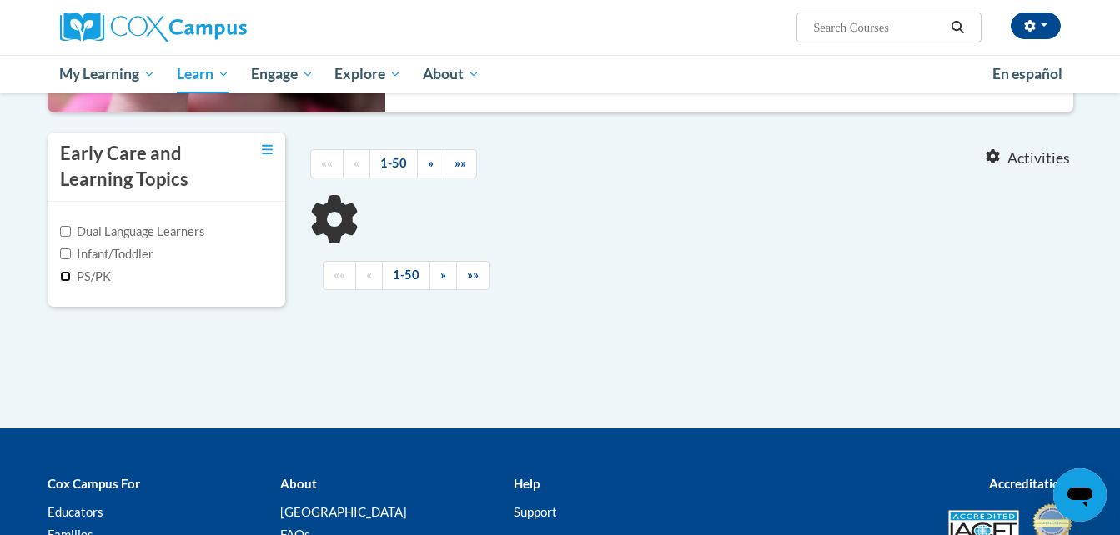
click at [64, 278] on input "PS/PK" at bounding box center [65, 276] width 11 height 11
checkbox input "true"
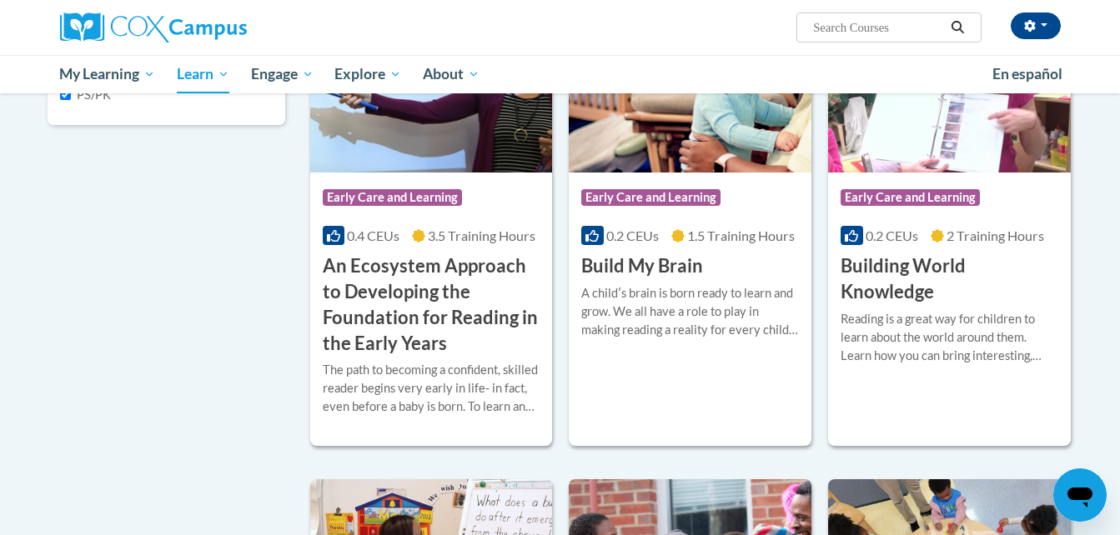
scroll to position [500, 0]
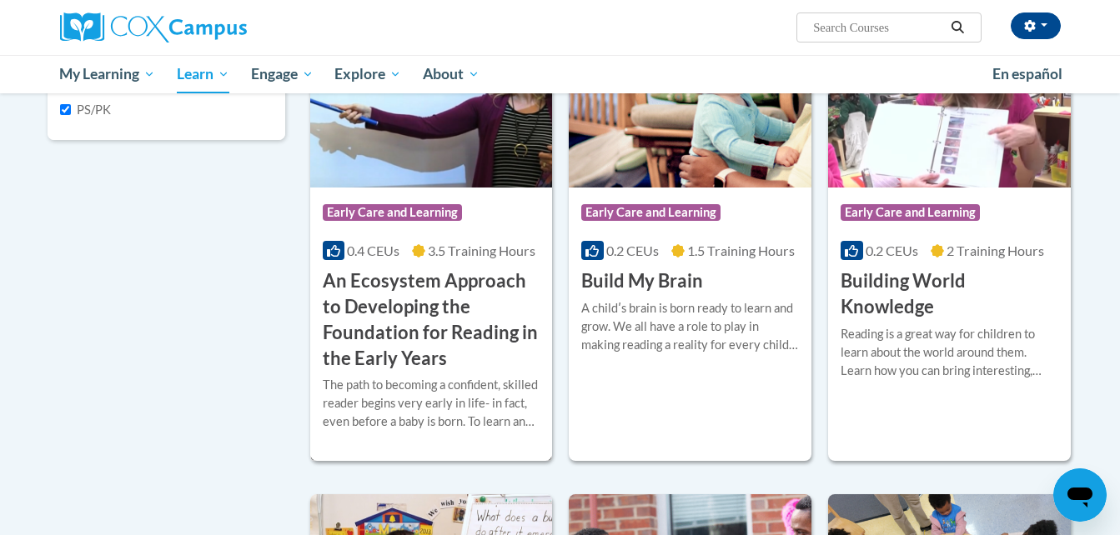
click at [405, 302] on h3 "An Ecosystem Approach to Developing the Foundation for Reading in the Early Yea…" at bounding box center [432, 320] width 218 height 103
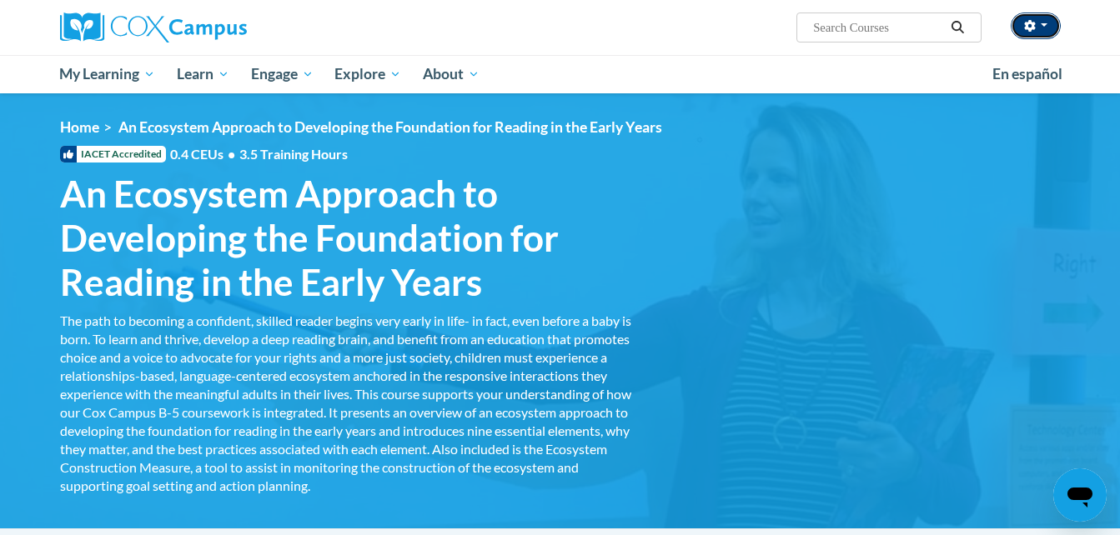
click at [1043, 23] on button "button" at bounding box center [1036, 26] width 50 height 27
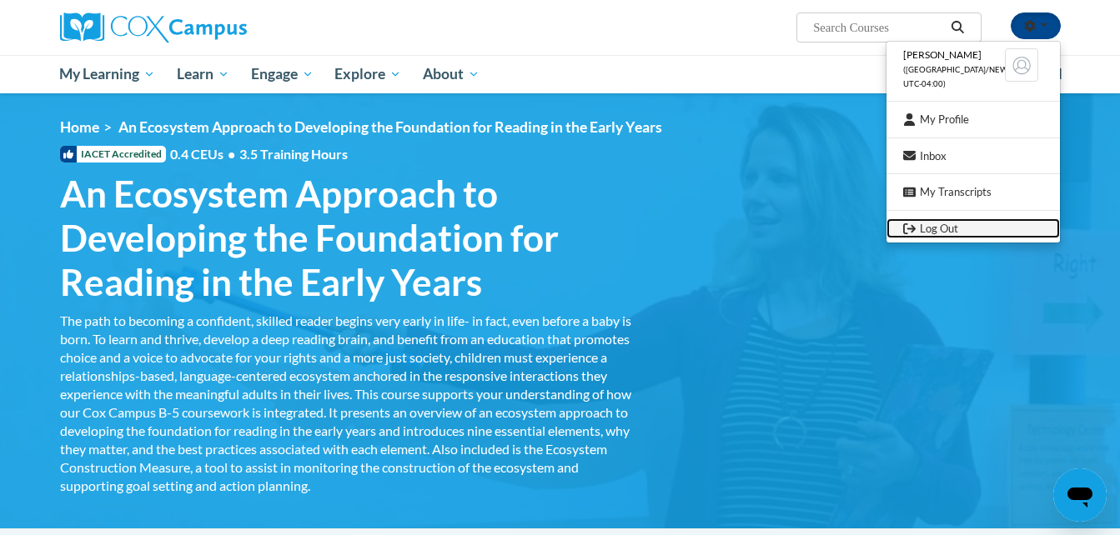
click at [932, 226] on link "Log Out" at bounding box center [973, 229] width 173 height 21
